Goal: Information Seeking & Learning: Learn about a topic

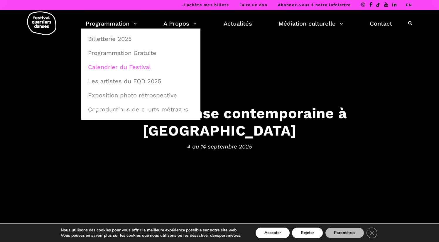
click at [118, 66] on link "Calendrier du Festival" at bounding box center [141, 67] width 113 height 14
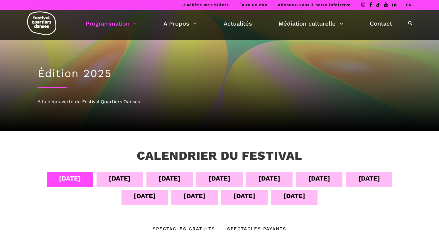
click at [274, 183] on div "08 sept" at bounding box center [270, 178] width 22 height 10
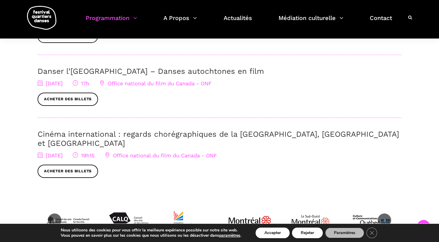
scroll to position [297, 0]
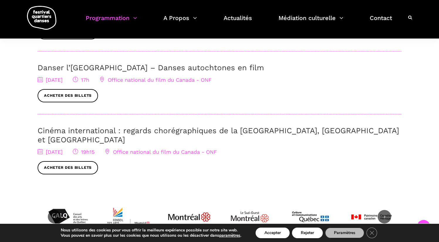
click at [136, 131] on link "Cinéma international : regards chorégraphiques de la Pologne, Brighton et Montr…" at bounding box center [219, 135] width 362 height 18
